Goal: Download file/media

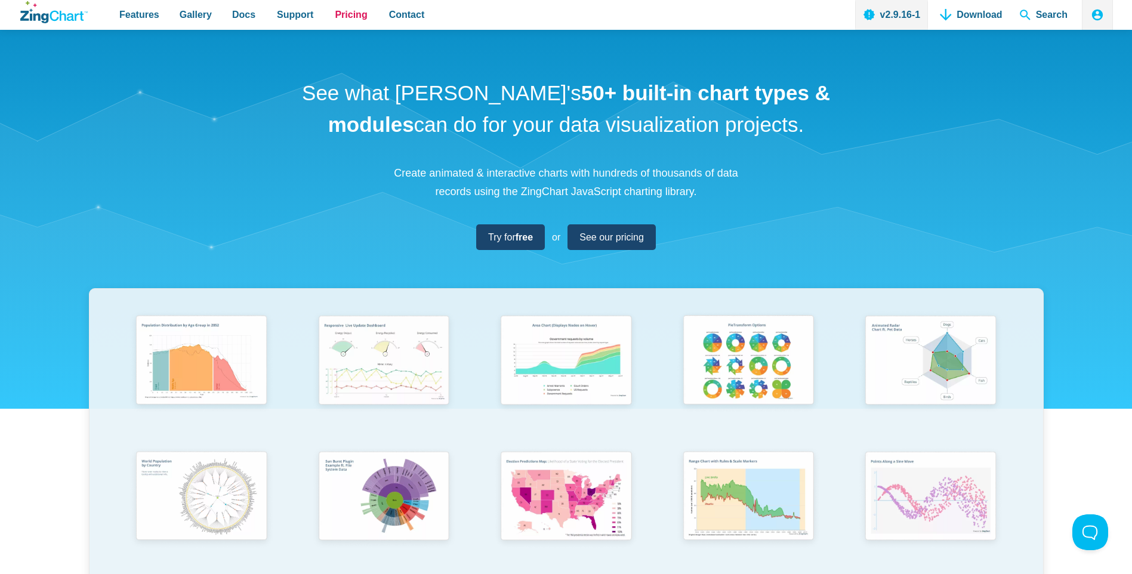
click at [335, 19] on span "Pricing" at bounding box center [351, 15] width 32 height 16
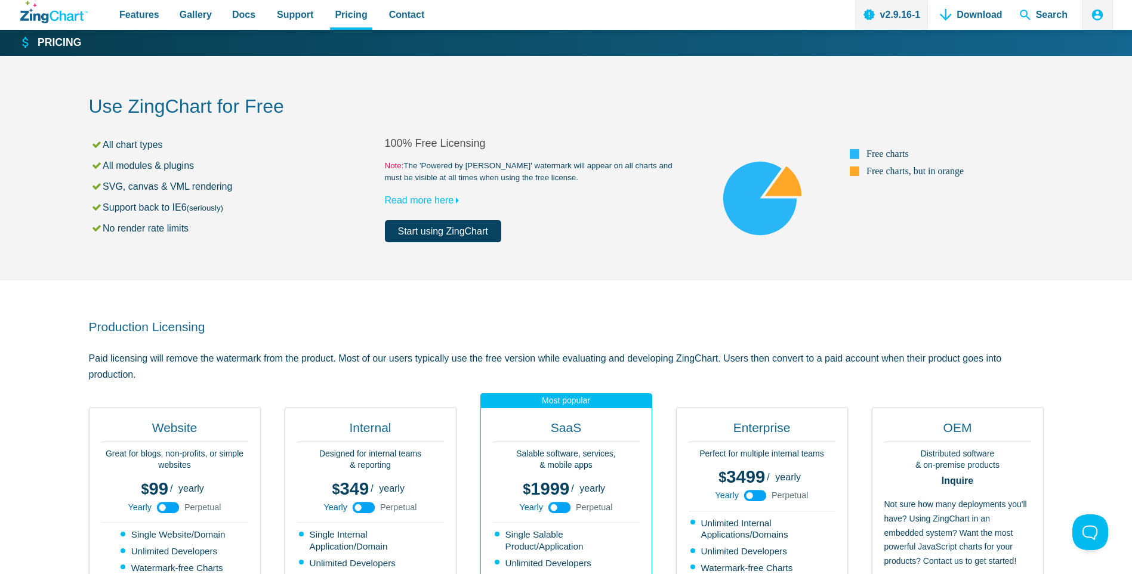
click at [462, 231] on link "Start using ZingChart" at bounding box center [443, 231] width 116 height 22
click at [972, 20] on link "Download" at bounding box center [971, 15] width 72 height 30
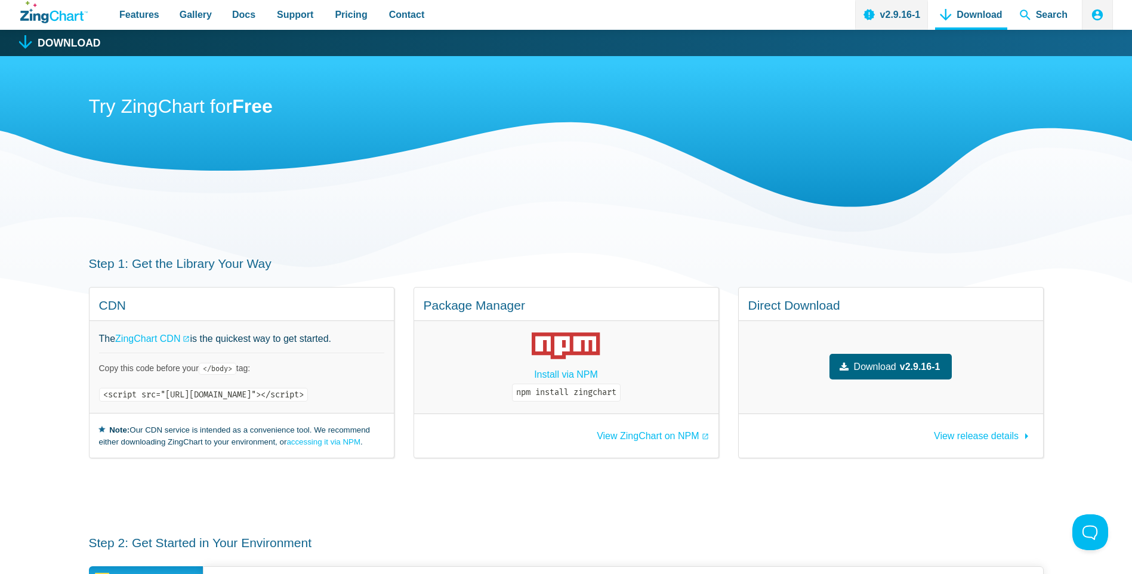
click at [896, 375] on span "Download" at bounding box center [875, 367] width 42 height 16
click at [239, 12] on span "Docs" at bounding box center [243, 15] width 23 height 16
